Goal: Find specific page/section: Find specific page/section

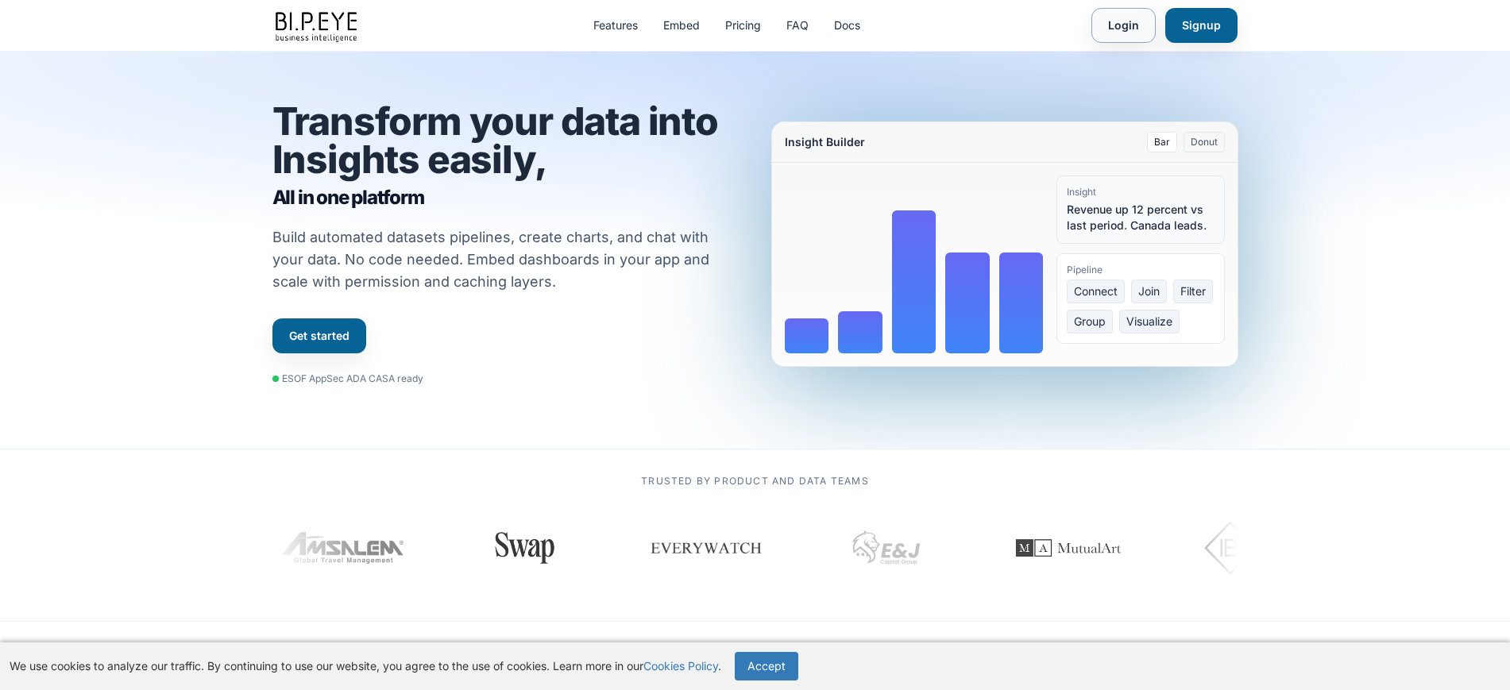
click at [1132, 29] on link "Login" at bounding box center [1123, 25] width 64 height 35
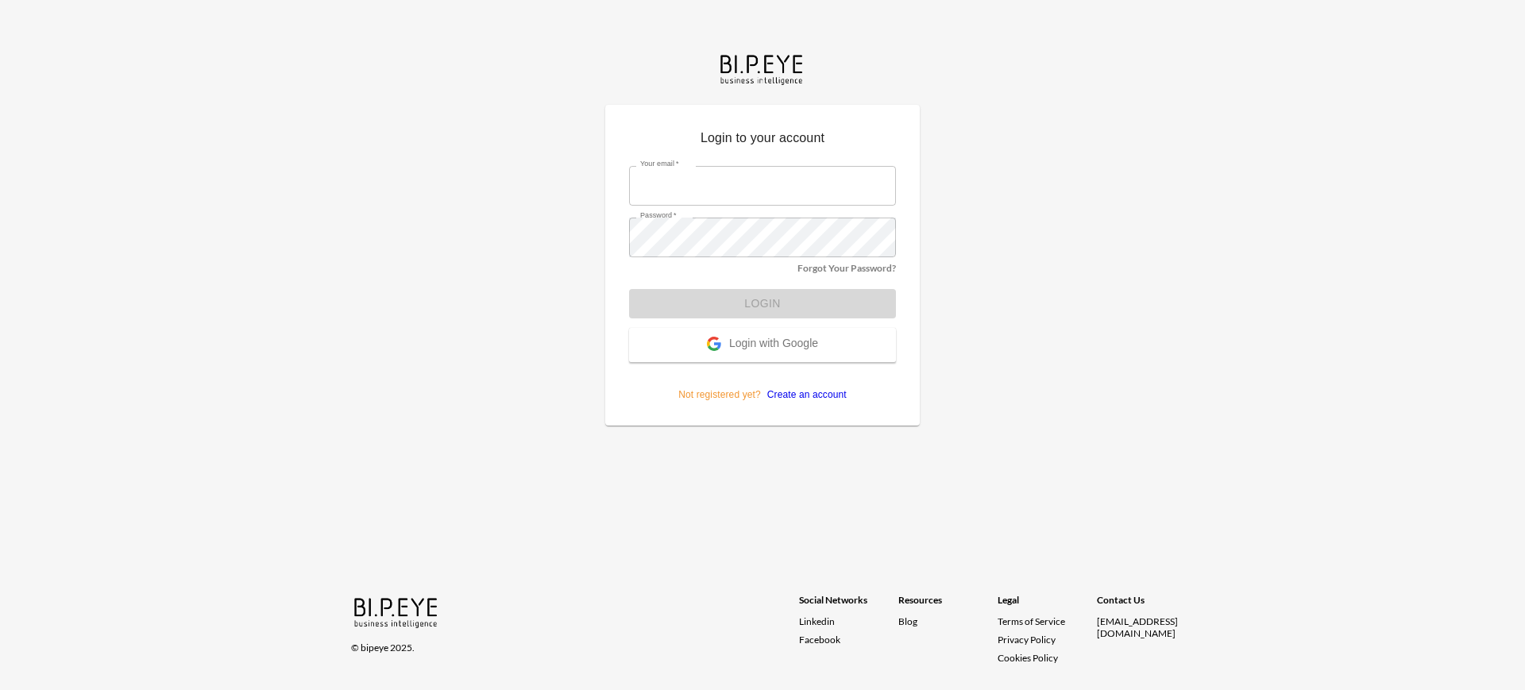
type input "[EMAIL_ADDRESS][DOMAIN_NAME]"
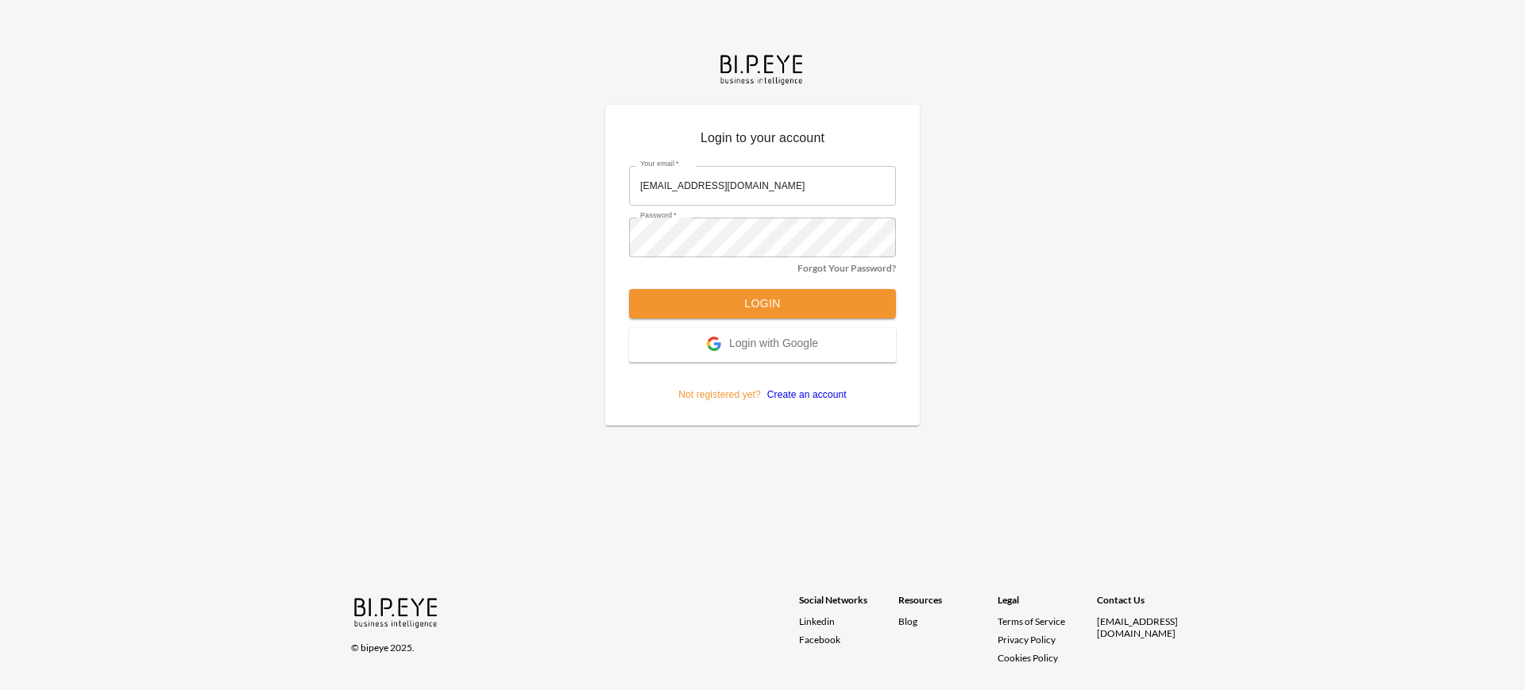
click at [1136, 21] on div "Login to your account Your email   * Dinak@ibi.co.il Your email   * Password   …" at bounding box center [762, 345] width 1525 height 690
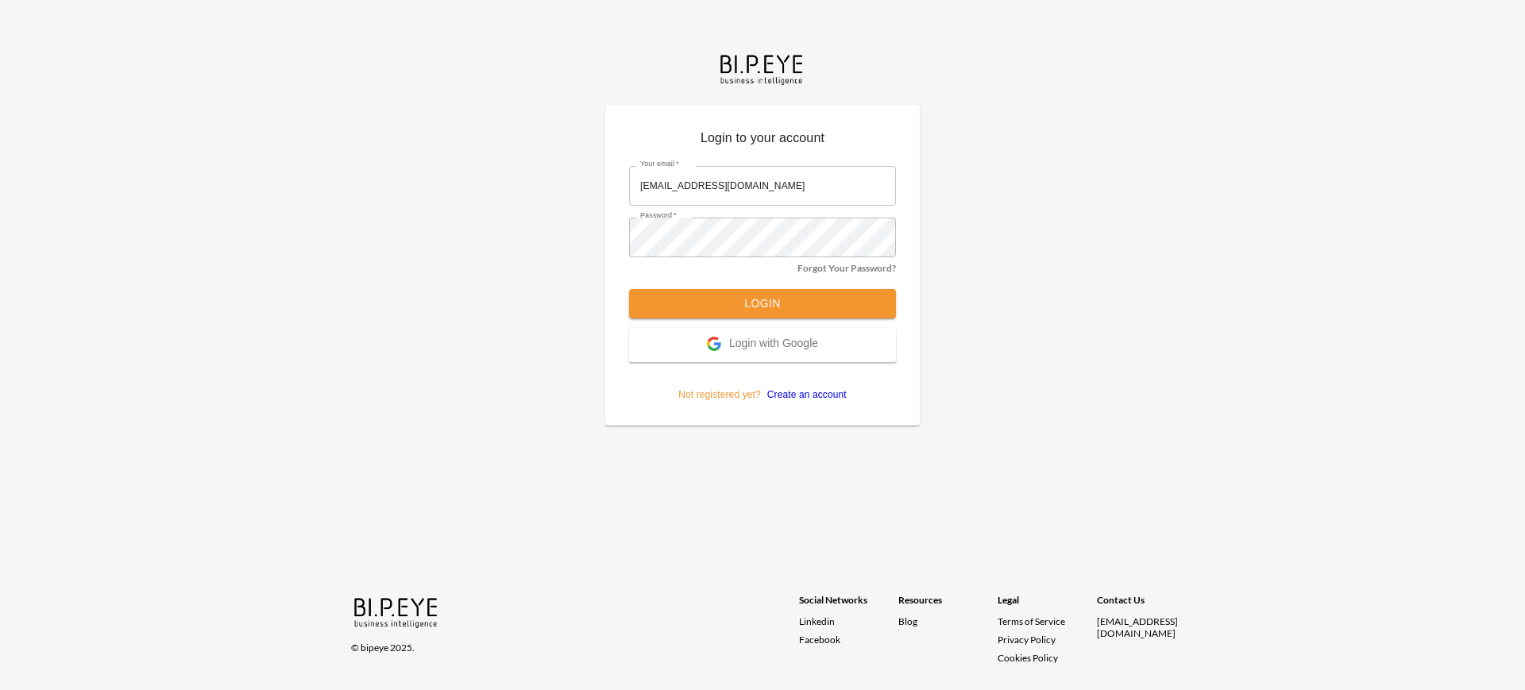
click at [1127, 35] on div "Login to your account Your email   * Dinak@ibi.co.il Your email   * Password   …" at bounding box center [762, 345] width 1525 height 690
click at [790, 301] on button "Login" at bounding box center [762, 303] width 267 height 29
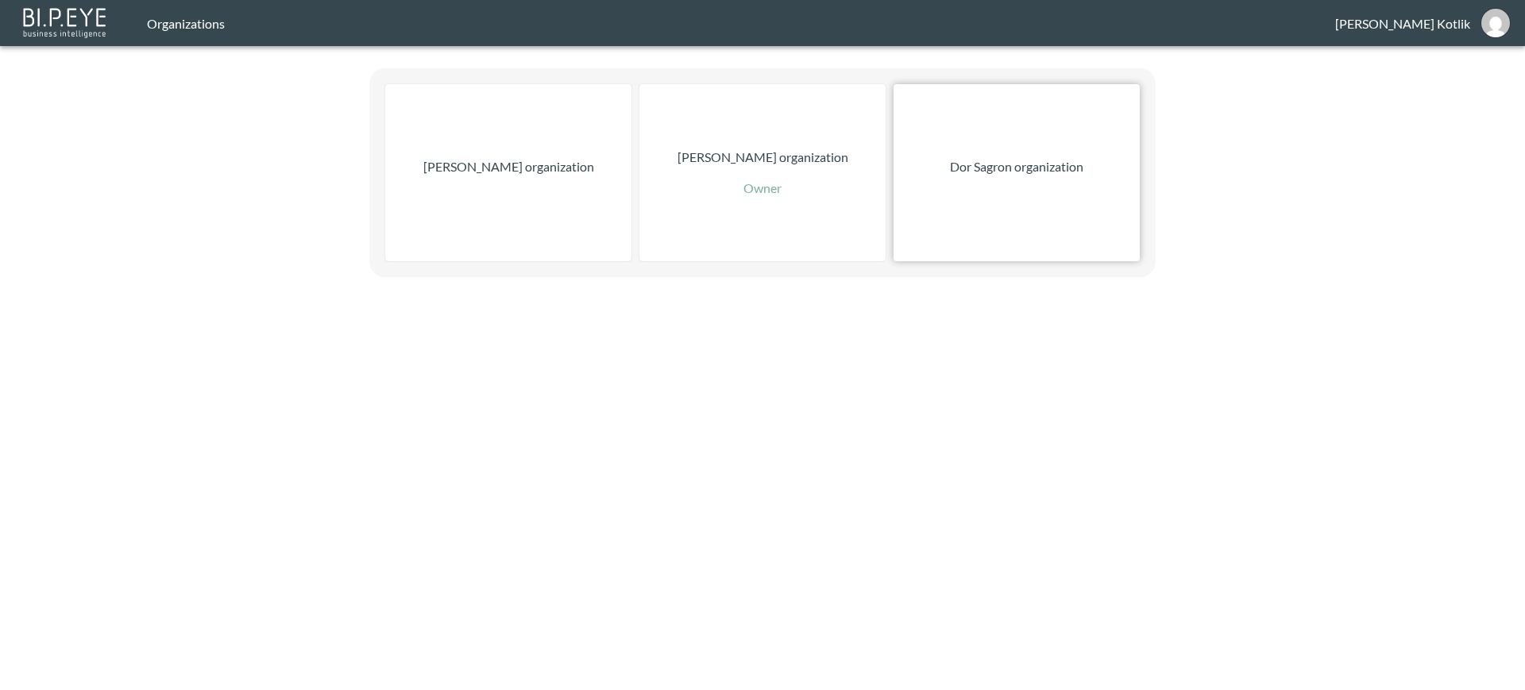
click at [1033, 202] on div "Dor Sagron organization" at bounding box center [1016, 172] width 246 height 177
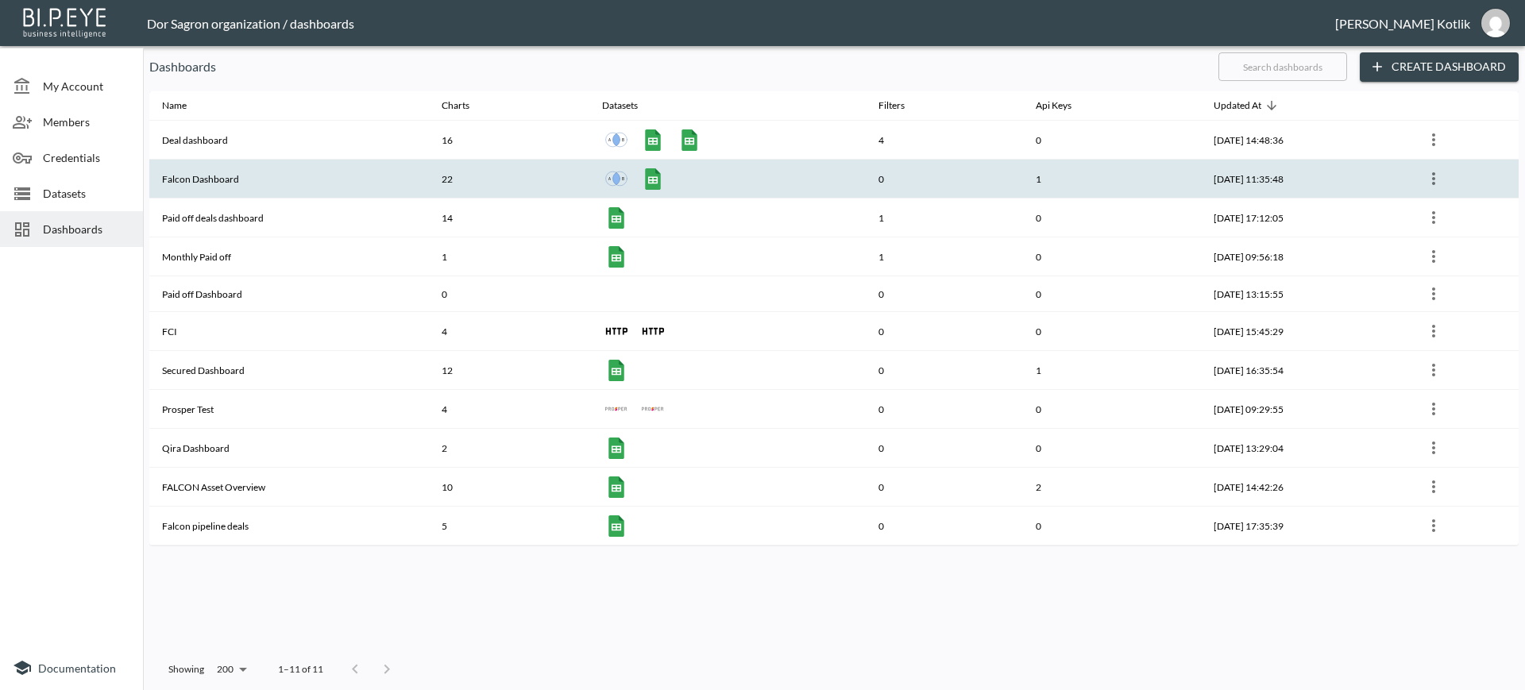
click at [240, 183] on th "Falcon Dashboard" at bounding box center [289, 179] width 280 height 39
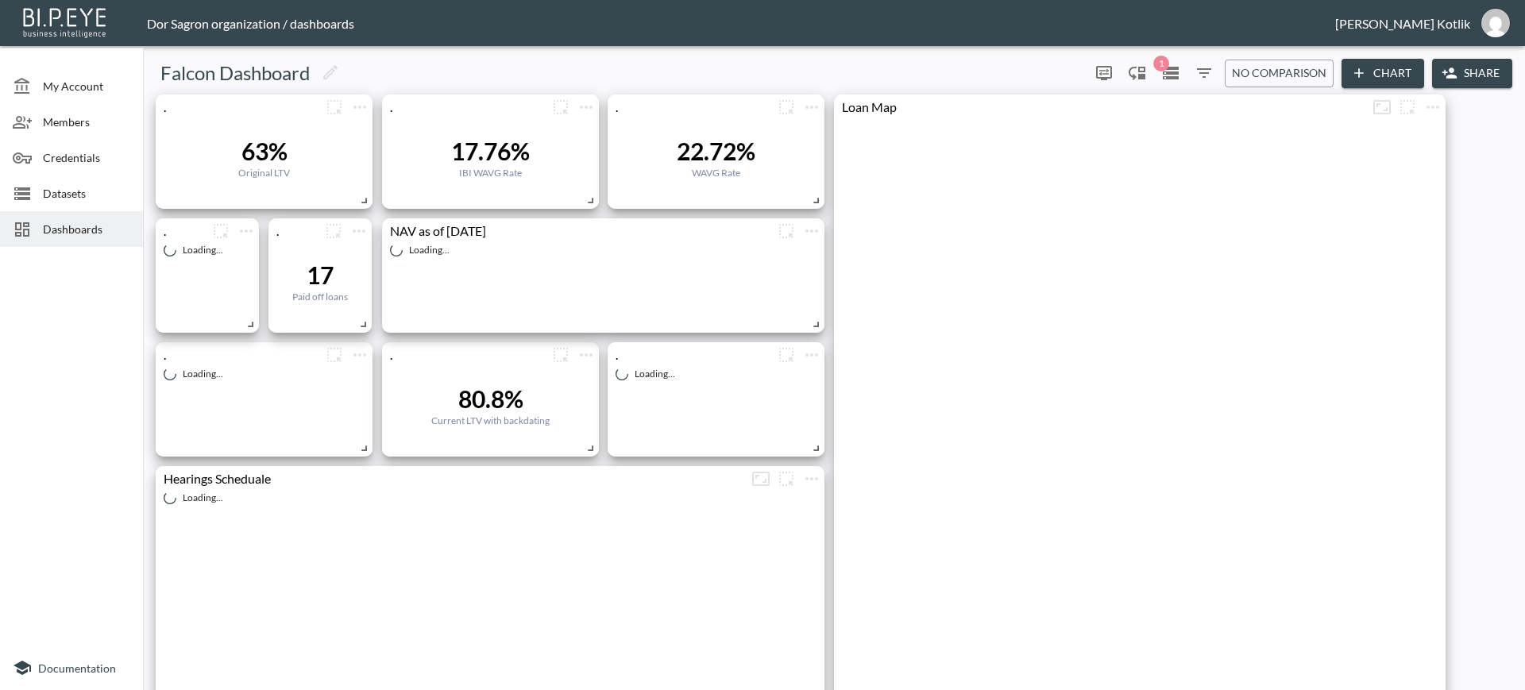
click at [52, 235] on span "Dashboards" at bounding box center [86, 229] width 87 height 17
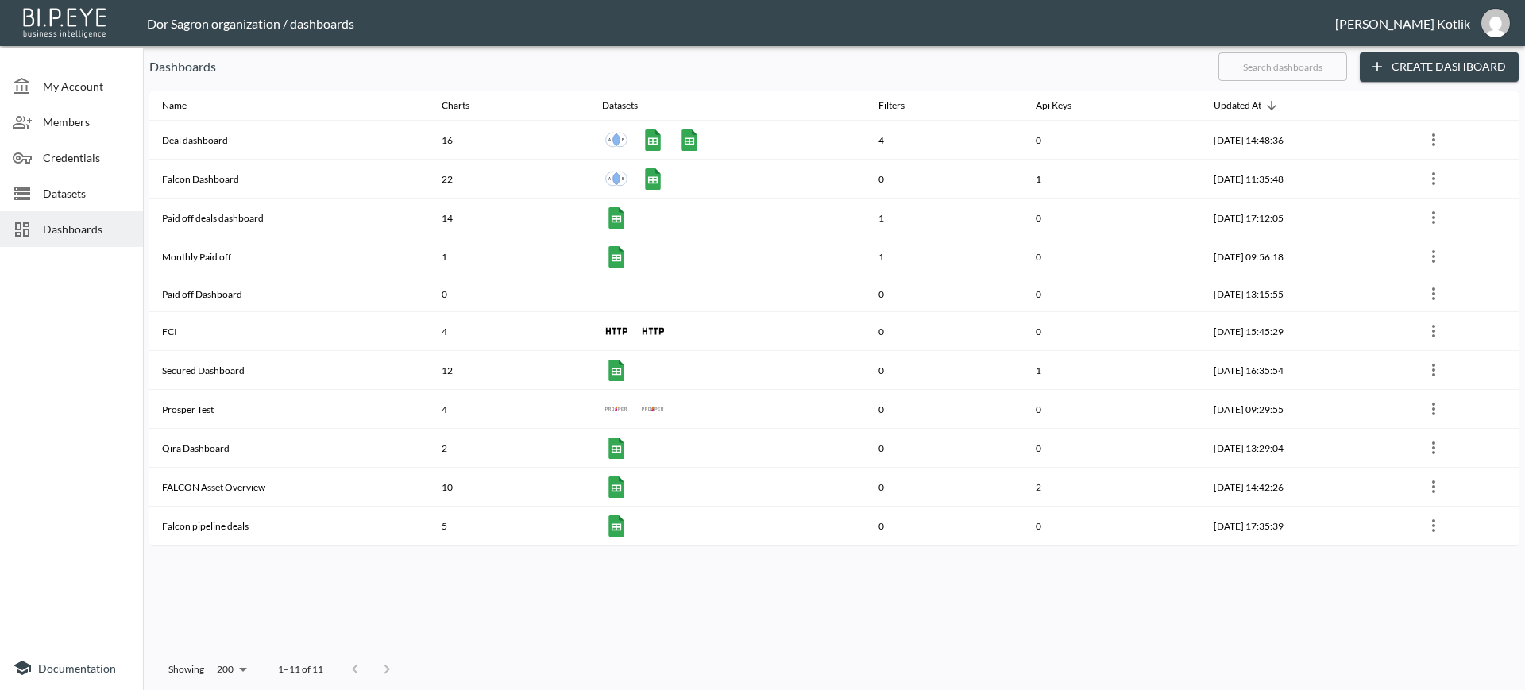
click at [42, 364] on div at bounding box center [71, 449] width 143 height 392
